Goal: Transaction & Acquisition: Purchase product/service

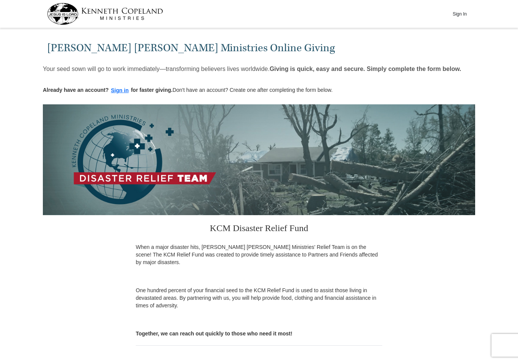
click at [462, 13] on button "Sign In" at bounding box center [459, 14] width 23 height 12
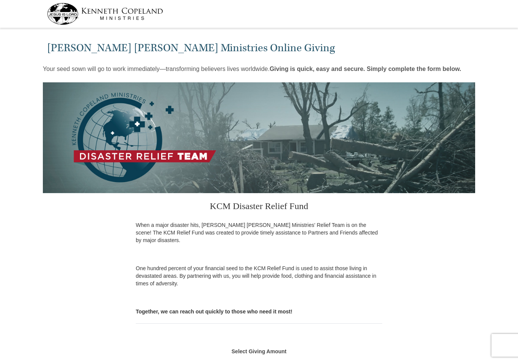
select select "MO"
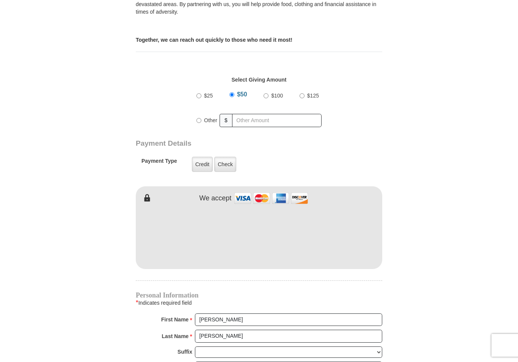
scroll to position [272, 0]
click at [426, 165] on form "Kenneth Copeland Ministries Online Giving Your seed sown will go to work immedi…" at bounding box center [259, 194] width 432 height 871
click at [304, 89] on label "$125" at bounding box center [312, 95] width 17 height 13
click at [303, 93] on input "$125" at bounding box center [301, 95] width 5 height 5
radio input "true"
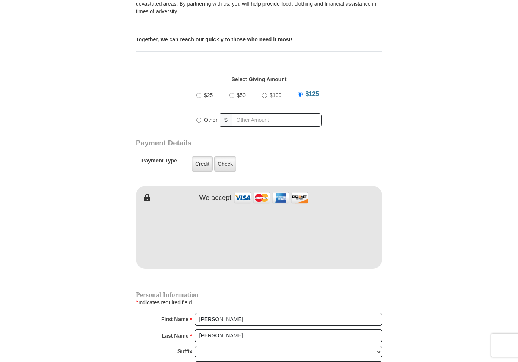
click at [206, 157] on label "Credit" at bounding box center [202, 163] width 21 height 15
click at [0, 0] on input "Credit" at bounding box center [0, 0] width 0 height 0
click at [222, 159] on label "Check" at bounding box center [225, 163] width 22 height 15
click at [0, 0] on input "Check" at bounding box center [0, 0] width 0 height 0
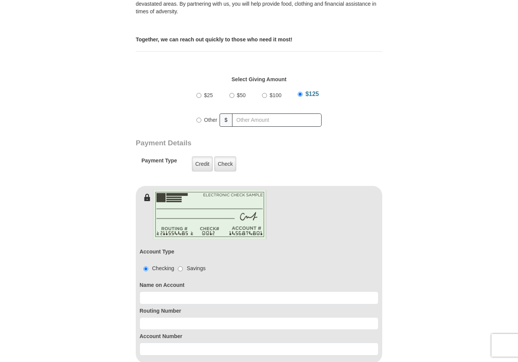
click at [209, 157] on label "Credit" at bounding box center [202, 163] width 21 height 15
click at [0, 0] on input "Credit" at bounding box center [0, 0] width 0 height 0
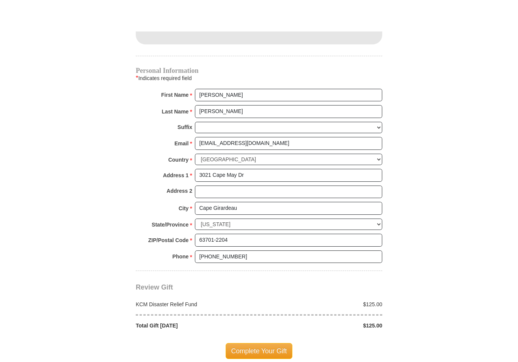
scroll to position [535, 0]
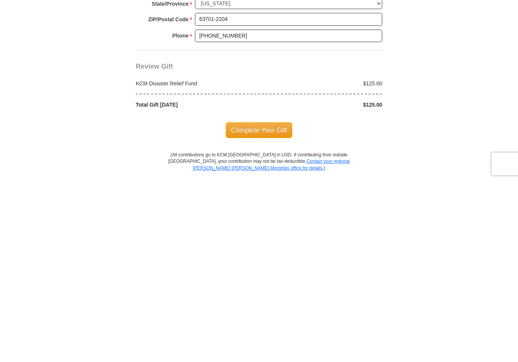
click at [276, 303] on span "Complete Your Gift" at bounding box center [258, 311] width 67 height 16
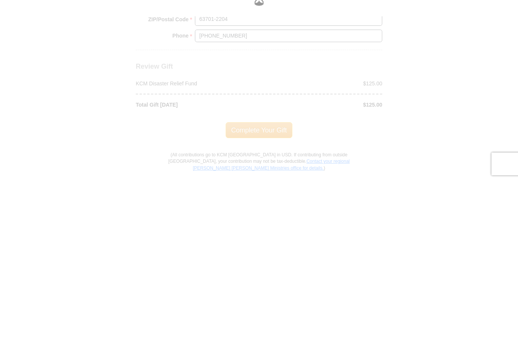
scroll to position [716, 0]
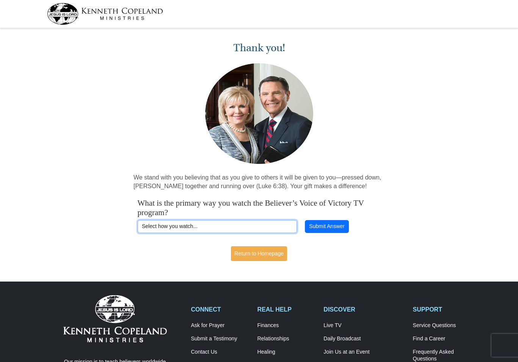
click at [210, 226] on select "Select how you watch... Daystar Morning Daystar Evening [DOMAIN_NAME] [DOMAIN_N…" at bounding box center [217, 226] width 159 height 13
select select "DAYSTAR-AM"
click at [242, 224] on select "Select how you watch... Daystar Morning Daystar Evening [DOMAIN_NAME] [DOMAIN_N…" at bounding box center [217, 226] width 159 height 13
click at [271, 254] on link "Return to Homepage" at bounding box center [259, 253] width 56 height 15
